Goal: Information Seeking & Learning: Learn about a topic

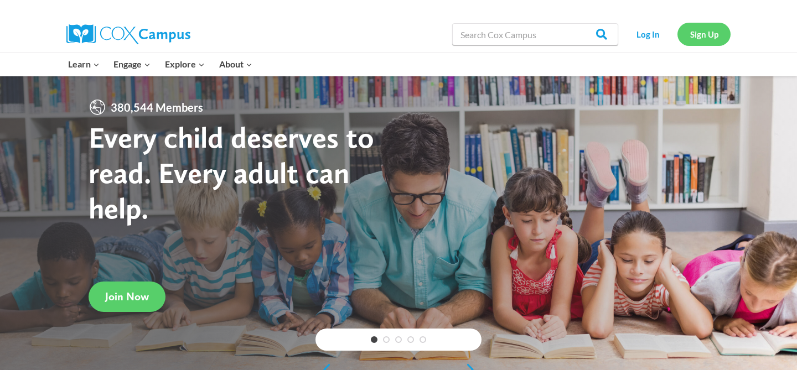
click at [693, 38] on link "Sign Up" at bounding box center [704, 34] width 53 height 23
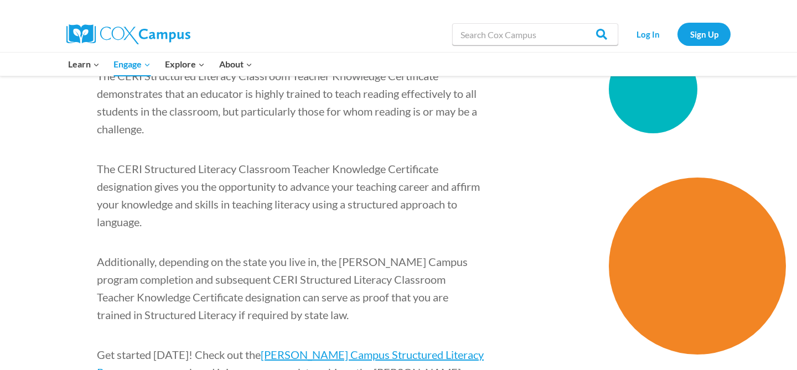
scroll to position [1644, 0]
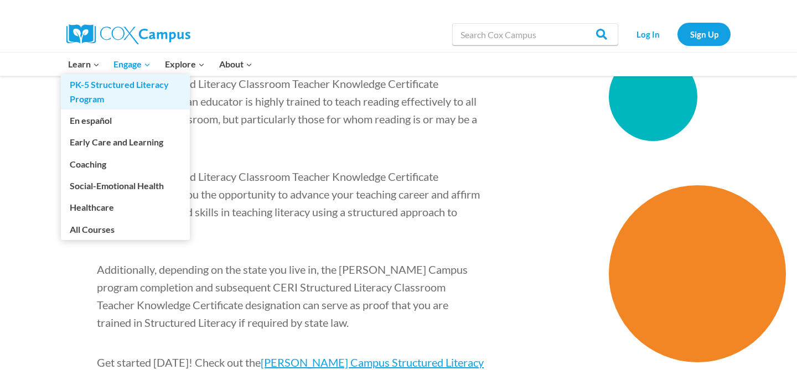
click at [85, 81] on link "PK-5 Structured Literacy Program" at bounding box center [125, 91] width 129 height 35
